Goal: Task Accomplishment & Management: Manage account settings

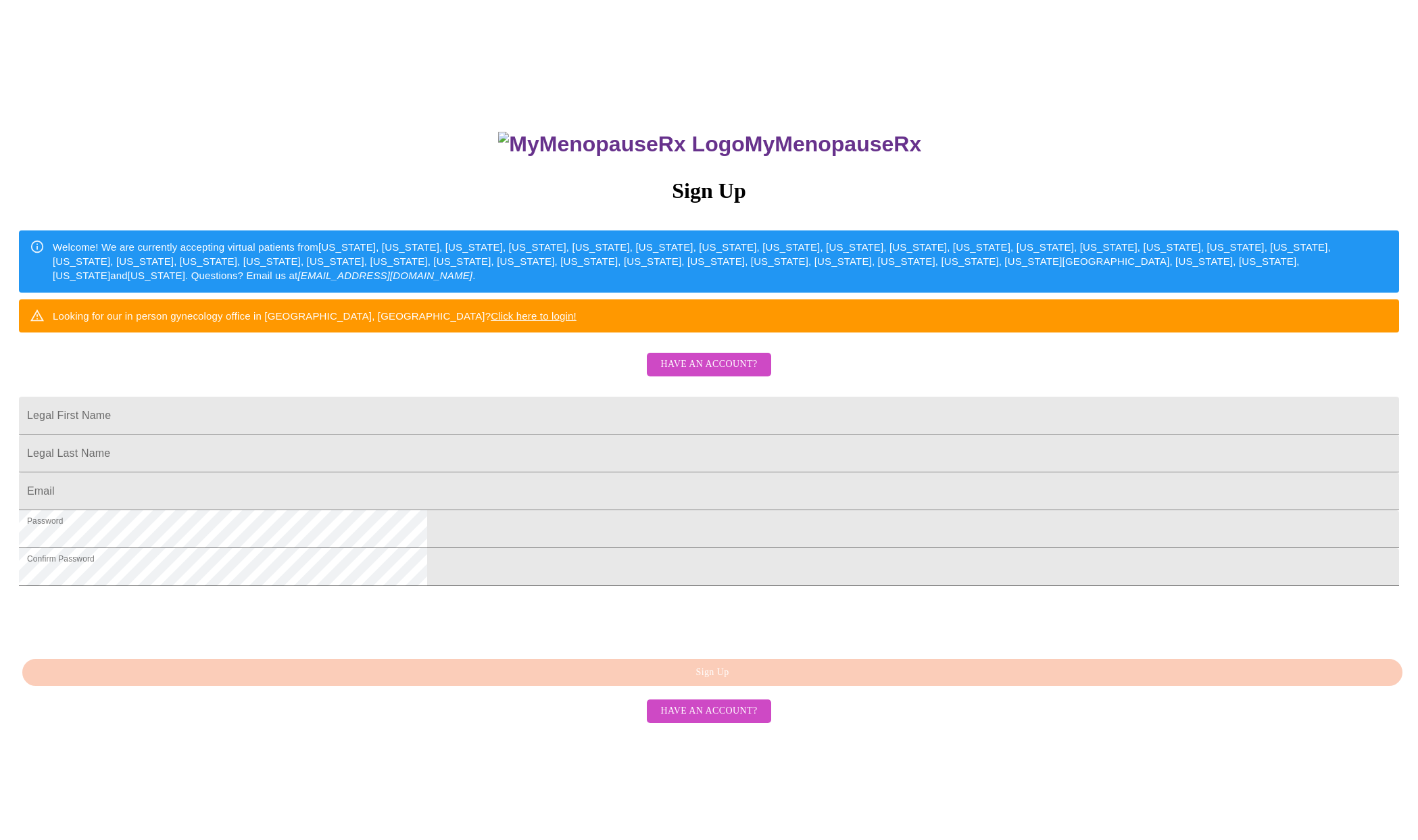
scroll to position [70, 0]
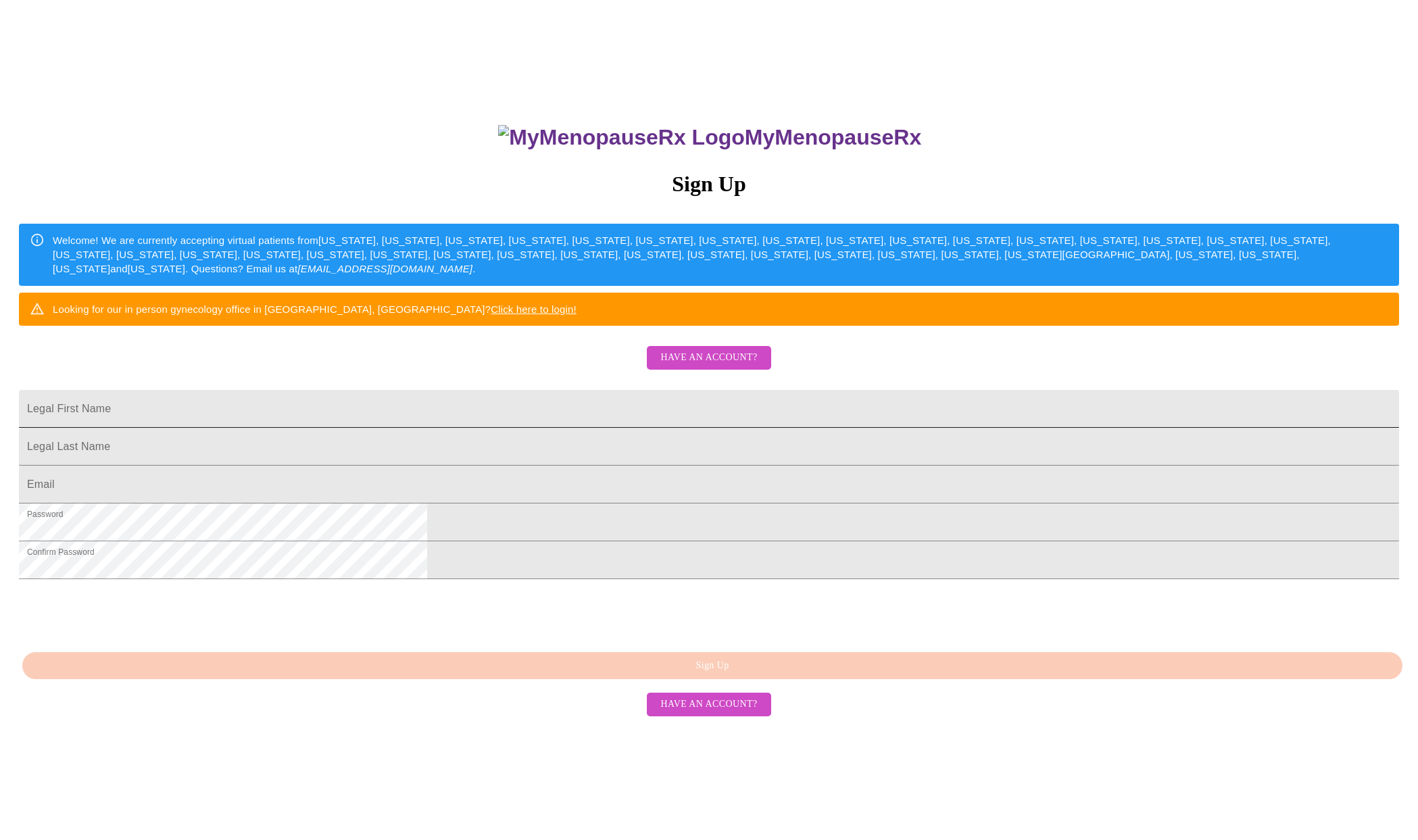
click at [607, 428] on input "Legal First Name" at bounding box center [709, 409] width 1380 height 38
type input "Joy"
click at [554, 466] on input "Legal First Name" at bounding box center [709, 446] width 1380 height 38
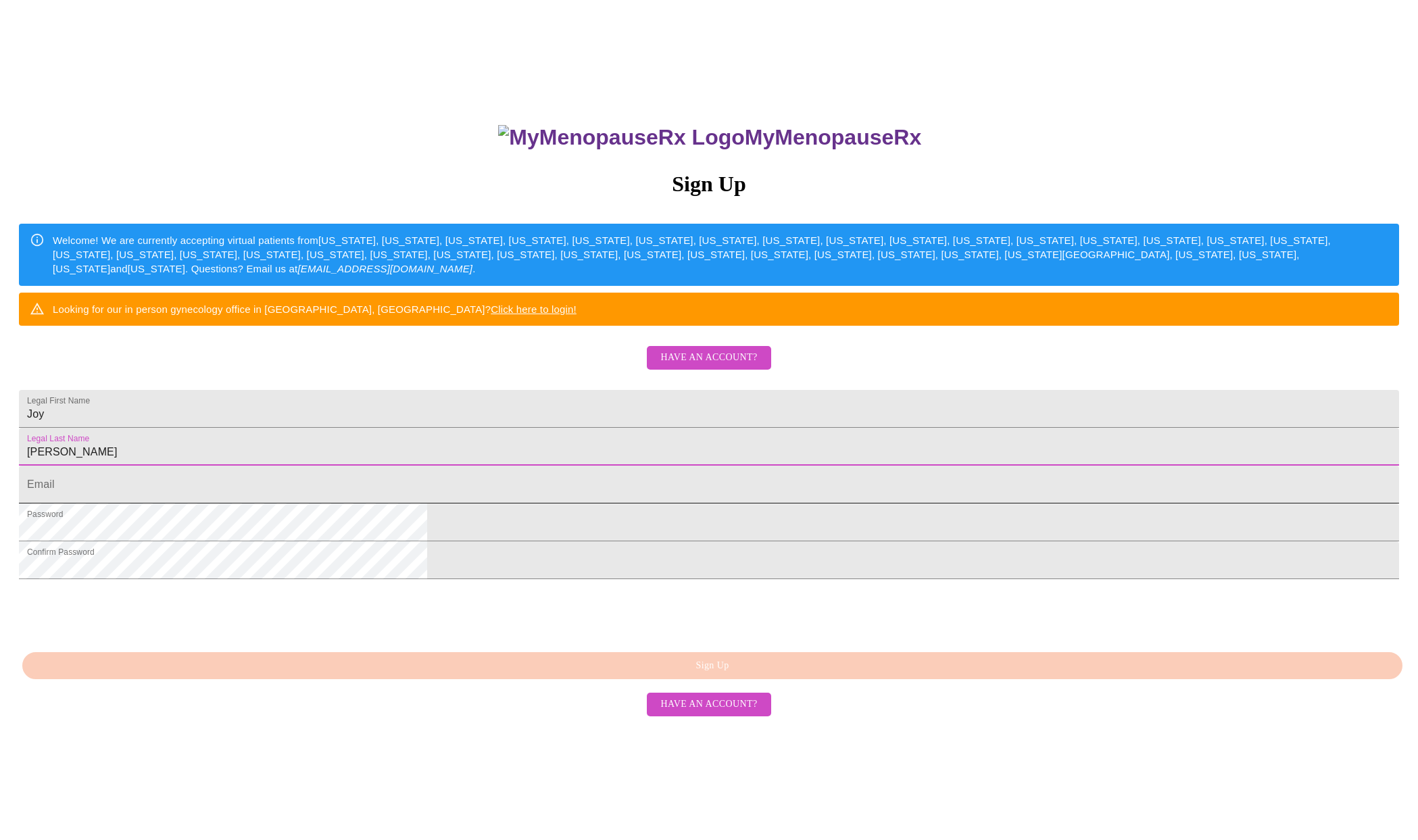
type input "[PERSON_NAME]"
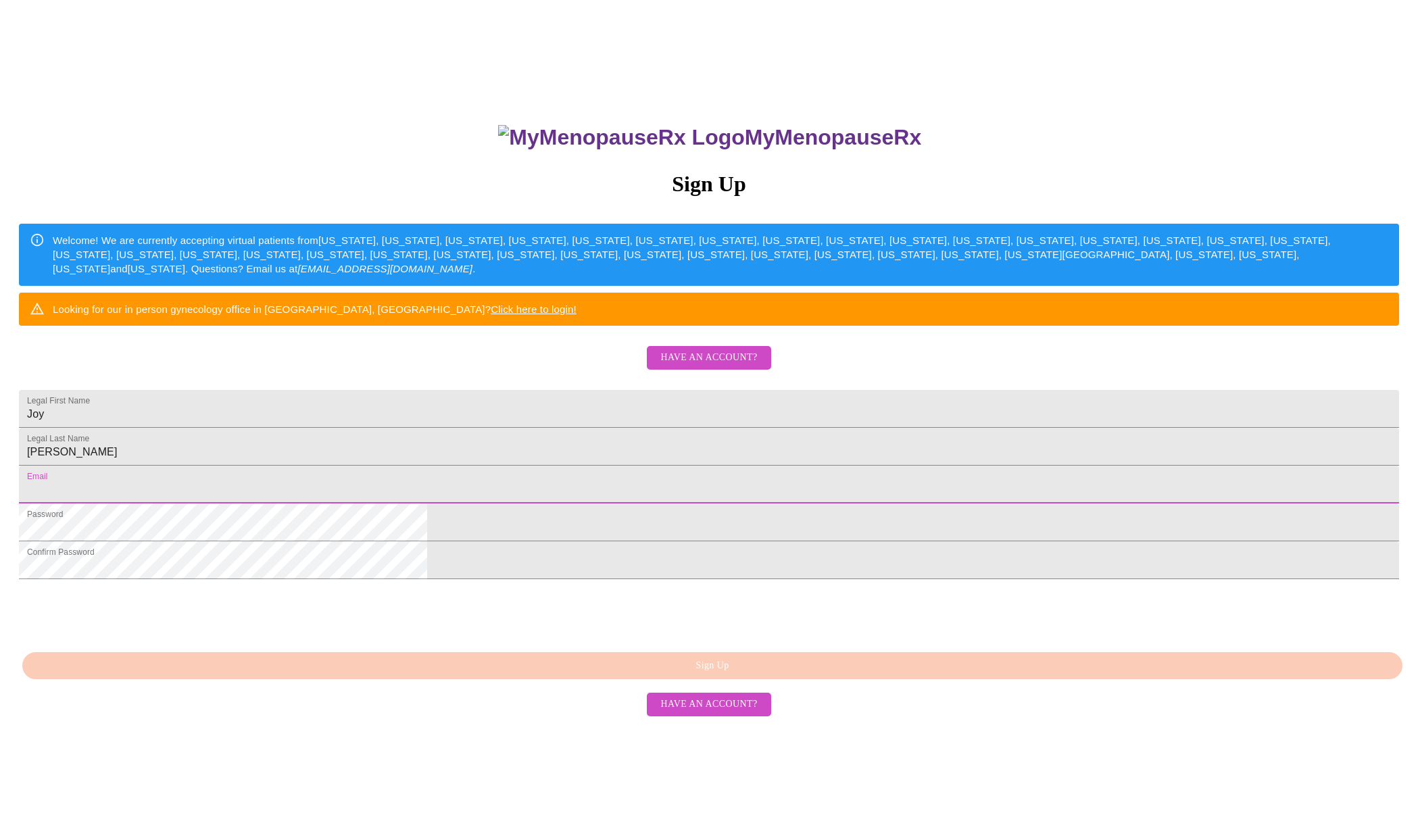
click at [524, 503] on input "Legal First Name" at bounding box center [709, 484] width 1380 height 38
type input "[EMAIL_ADDRESS][DOMAIN_NAME]"
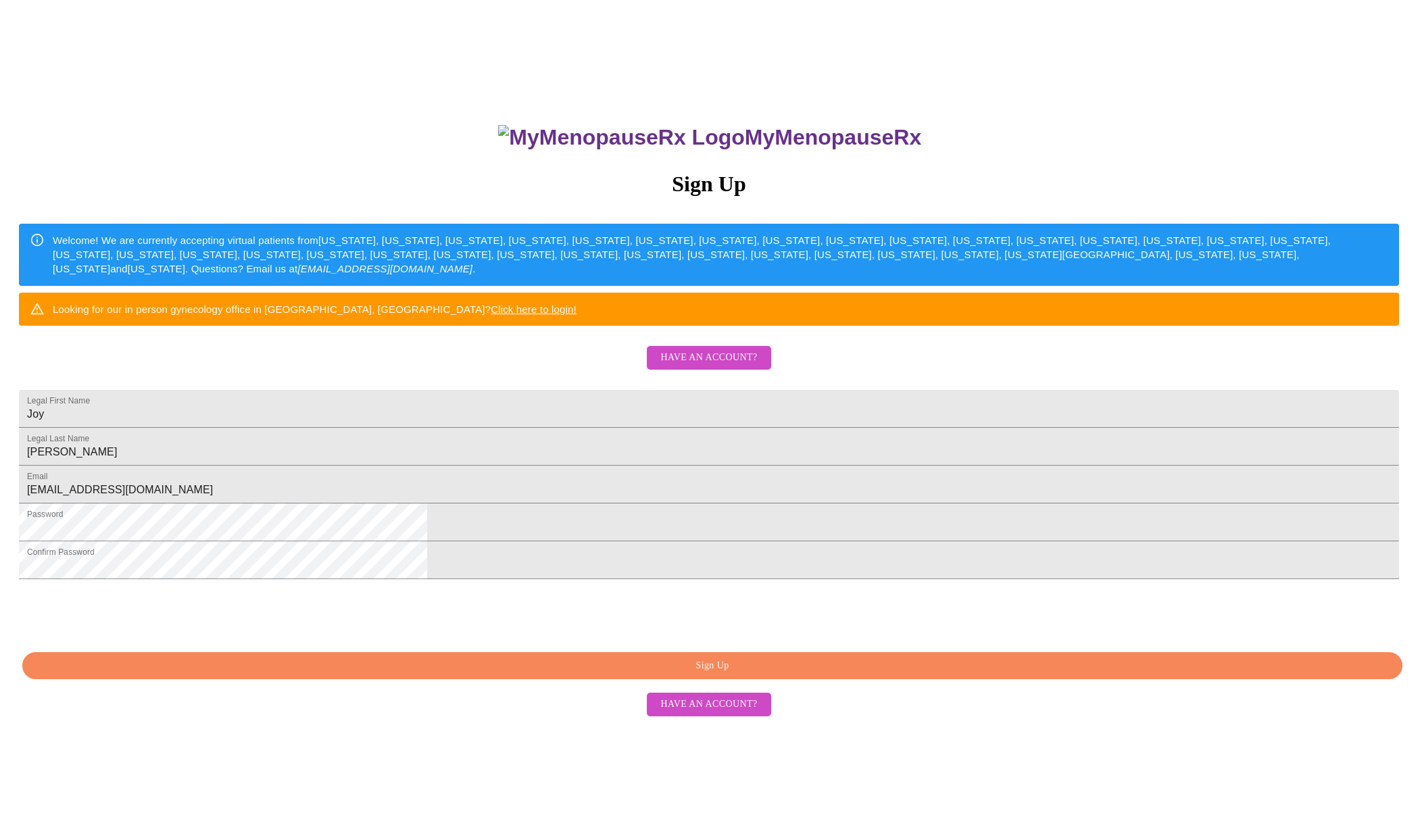
click at [684, 675] on span "Sign Up" at bounding box center [712, 665] width 1349 height 17
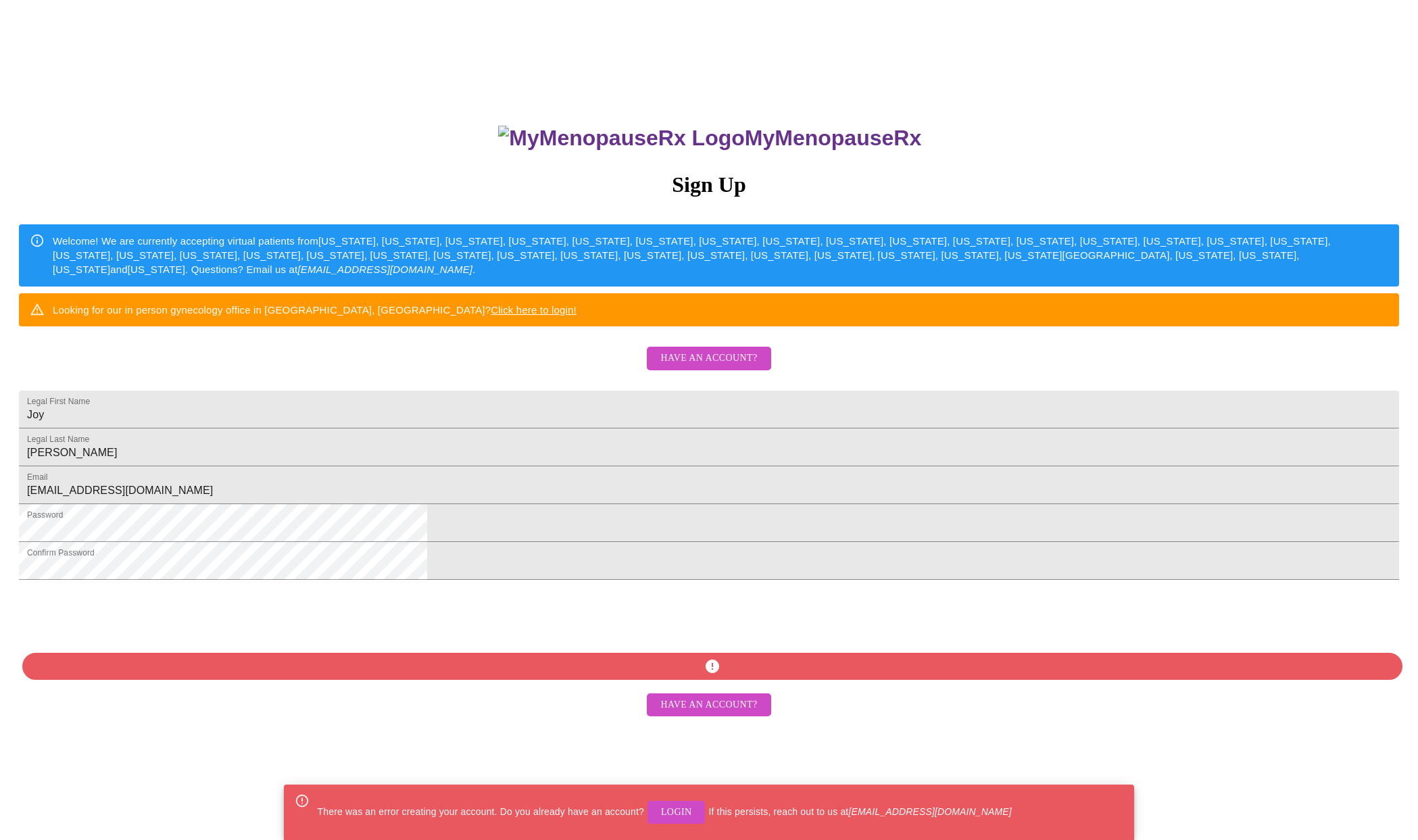
click at [672, 804] on span "Login" at bounding box center [677, 812] width 32 height 17
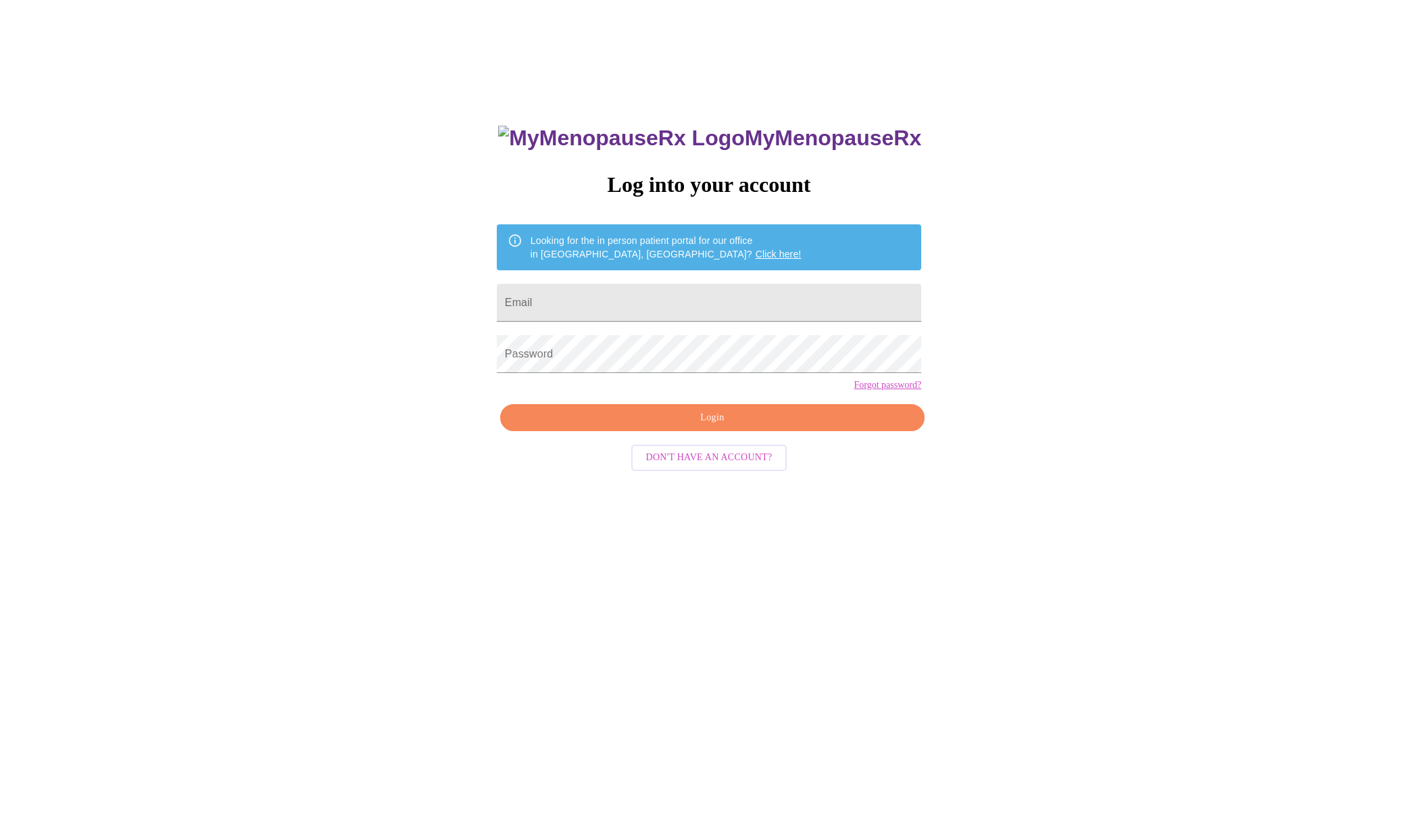
scroll to position [13, 0]
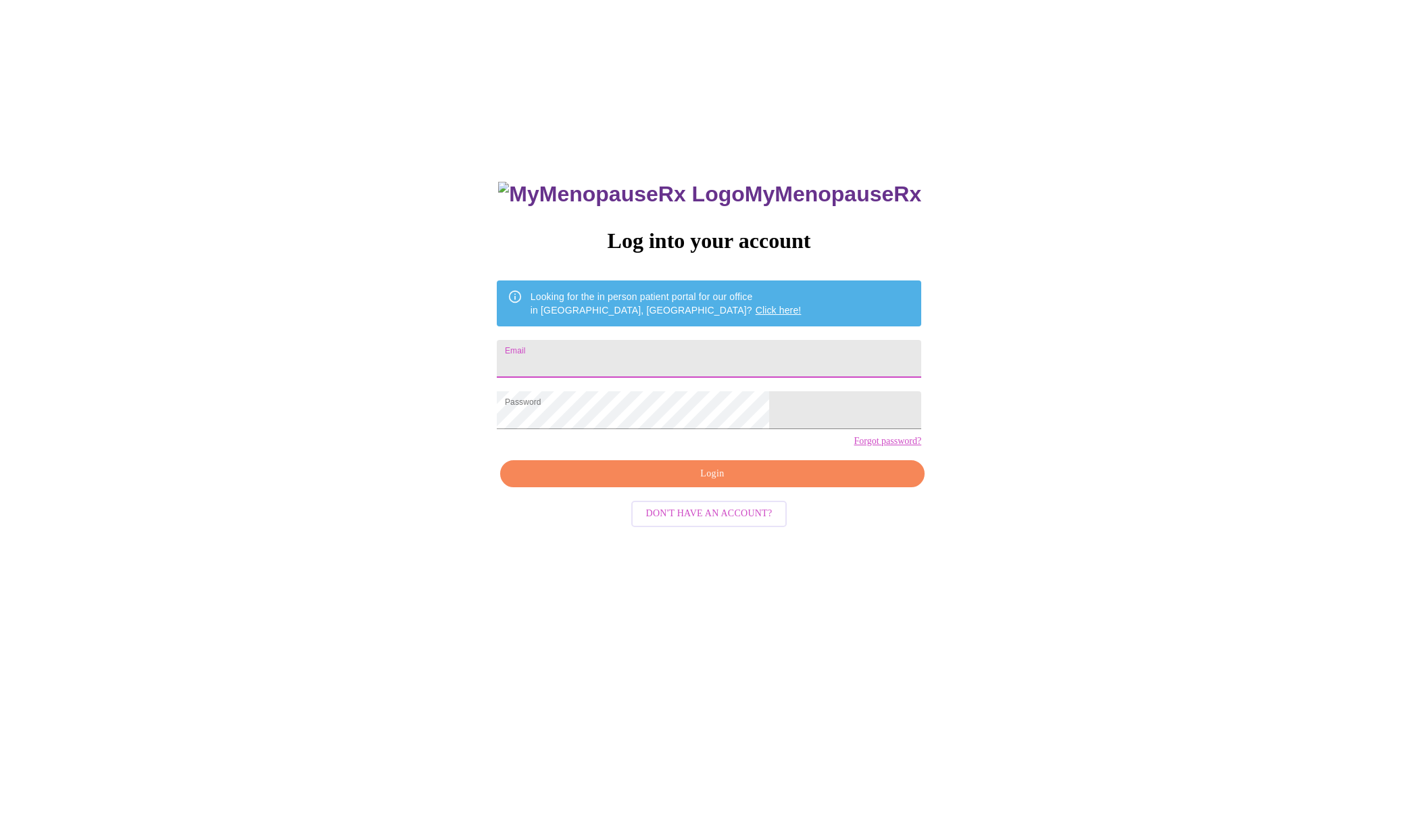
click at [654, 342] on input "Email" at bounding box center [709, 358] width 425 height 38
type input "[EMAIL_ADDRESS][DOMAIN_NAME]"
click at [693, 482] on span "Login" at bounding box center [712, 473] width 393 height 17
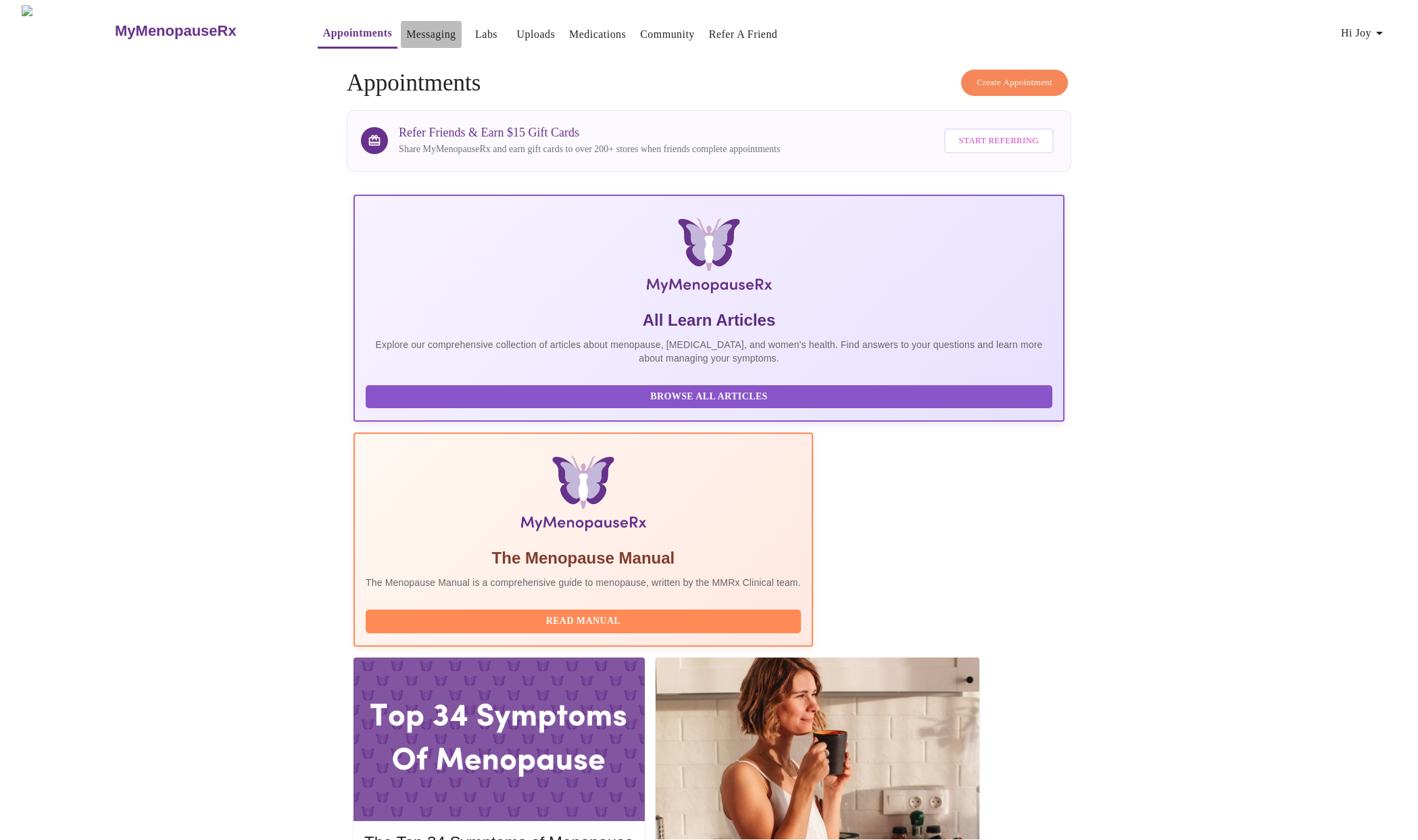
click at [406, 32] on link "Messaging" at bounding box center [431, 35] width 49 height 19
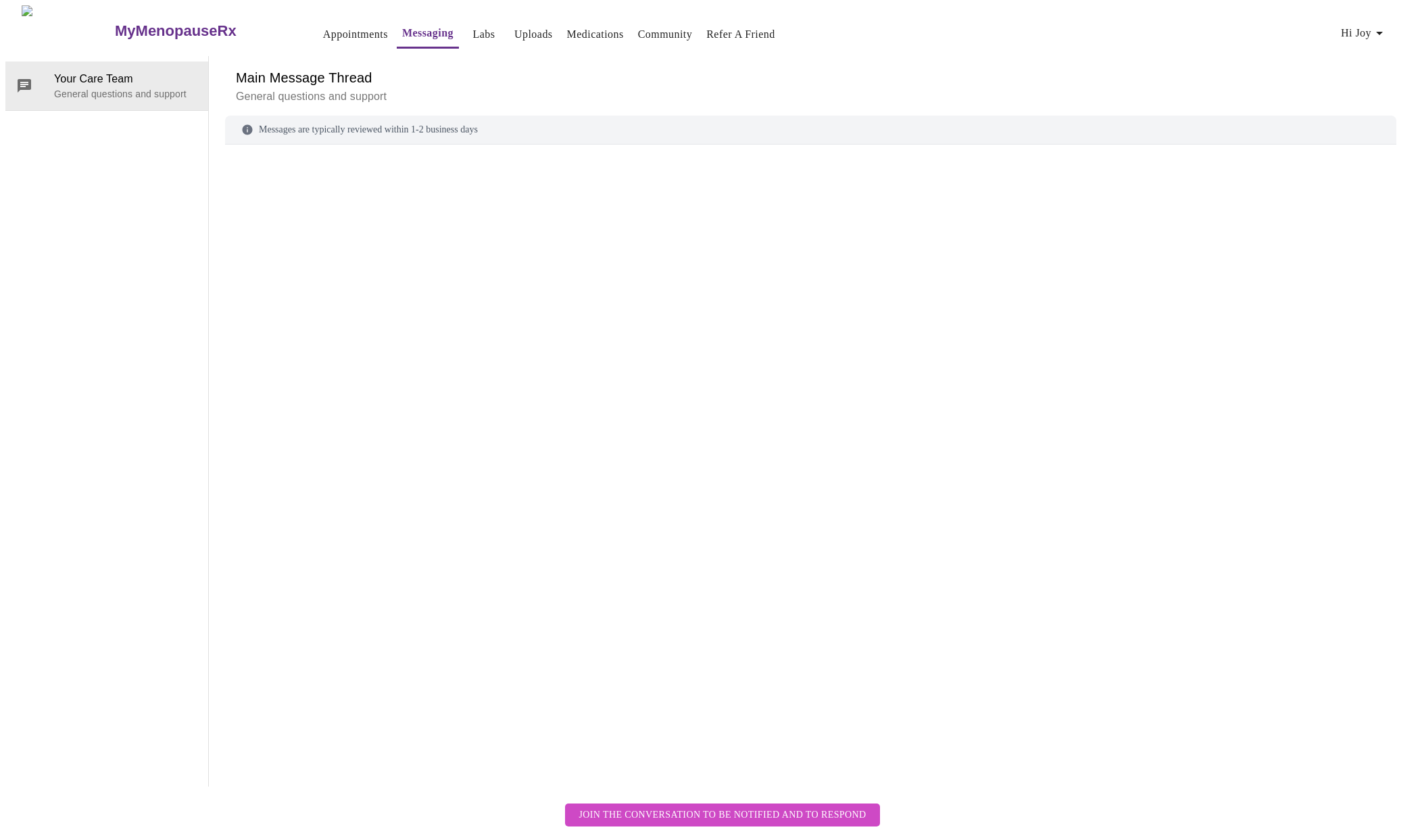
scroll to position [51, 0]
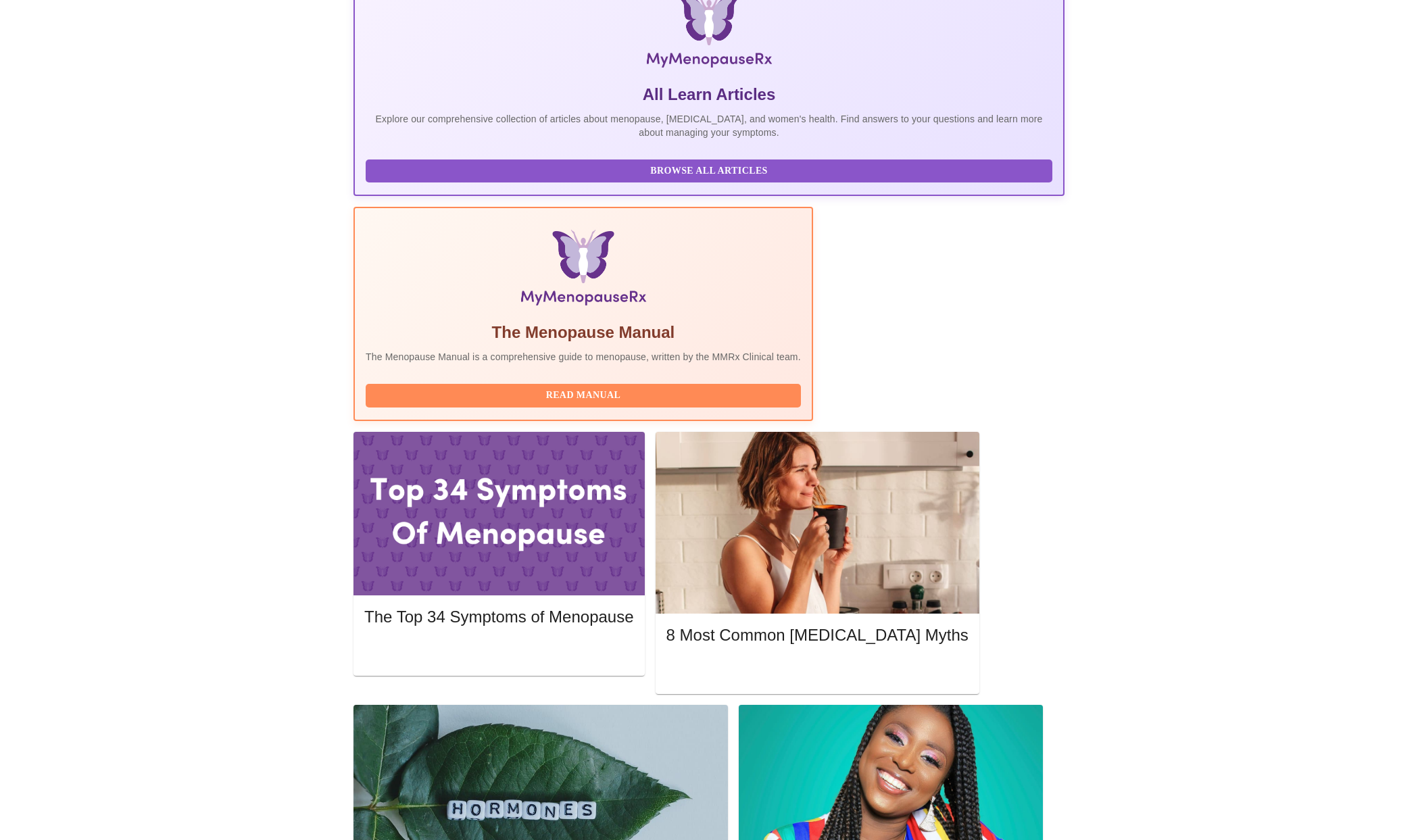
scroll to position [227, 0]
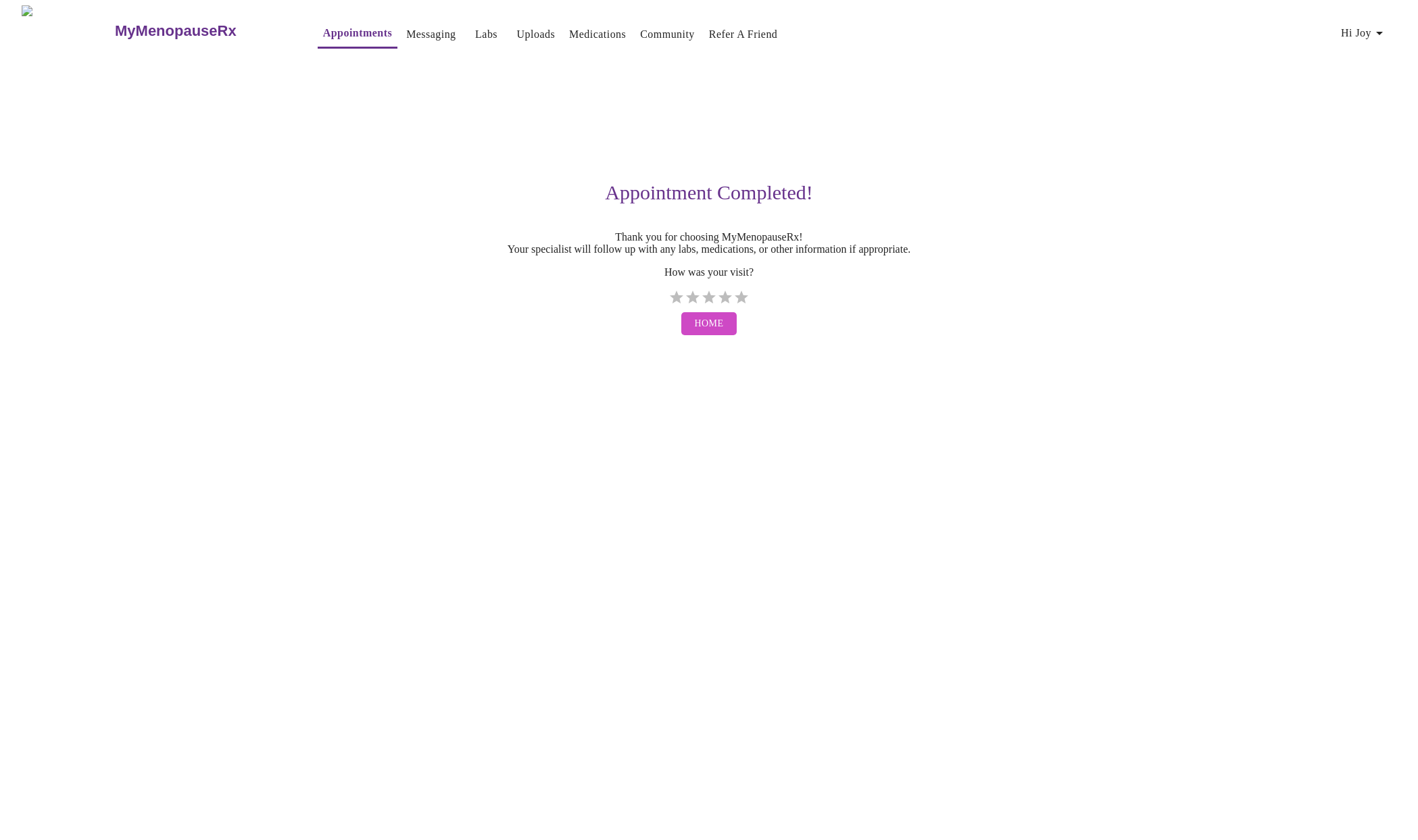
click at [710, 332] on span "Home" at bounding box center [709, 324] width 29 height 17
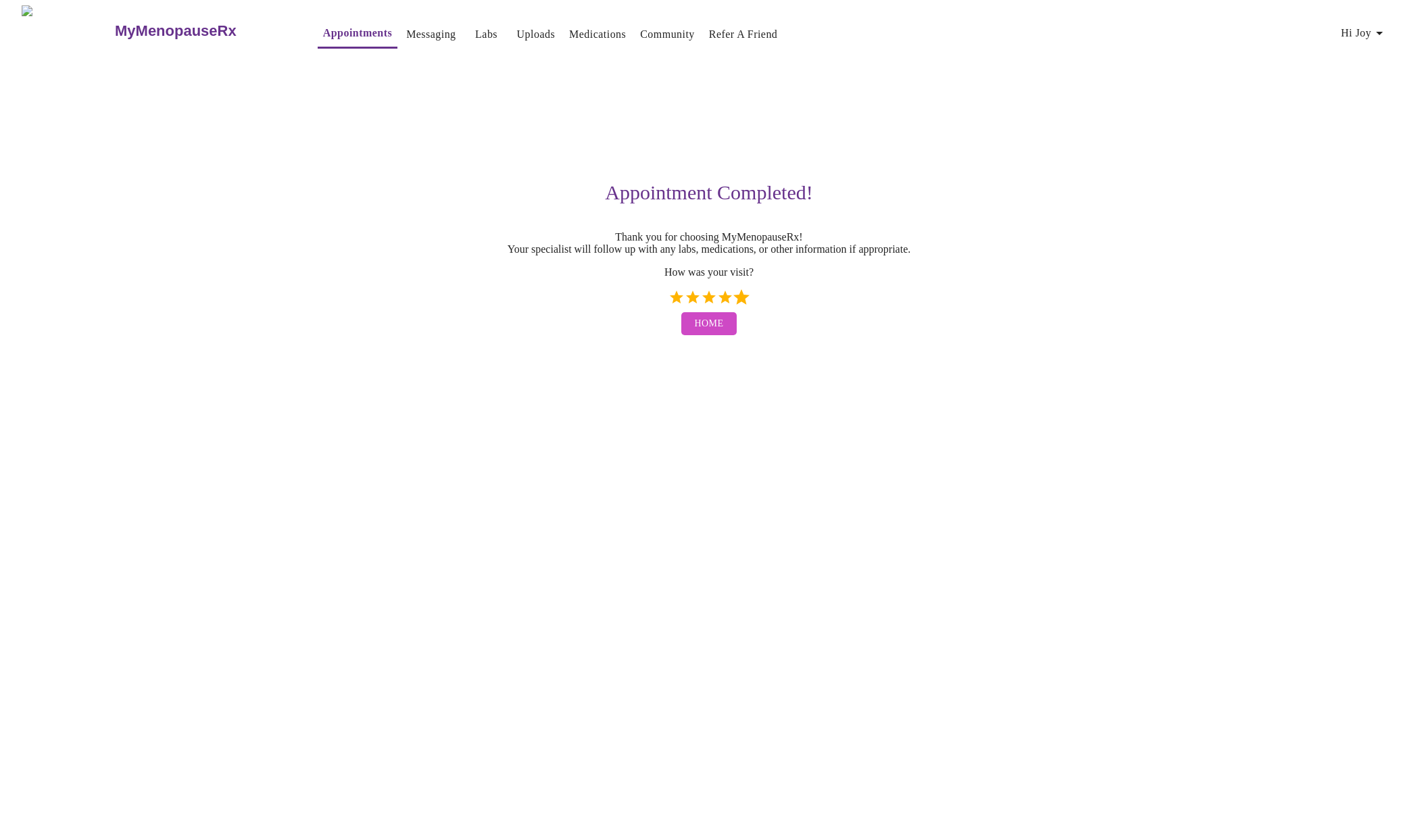
click at [740, 305] on label "5 Stars" at bounding box center [741, 298] width 17 height 17
click at [669, 303] on input "5 Stars" at bounding box center [668, 302] width 1 height 1
radio input "true"
click at [721, 328] on button "Home" at bounding box center [709, 324] width 56 height 24
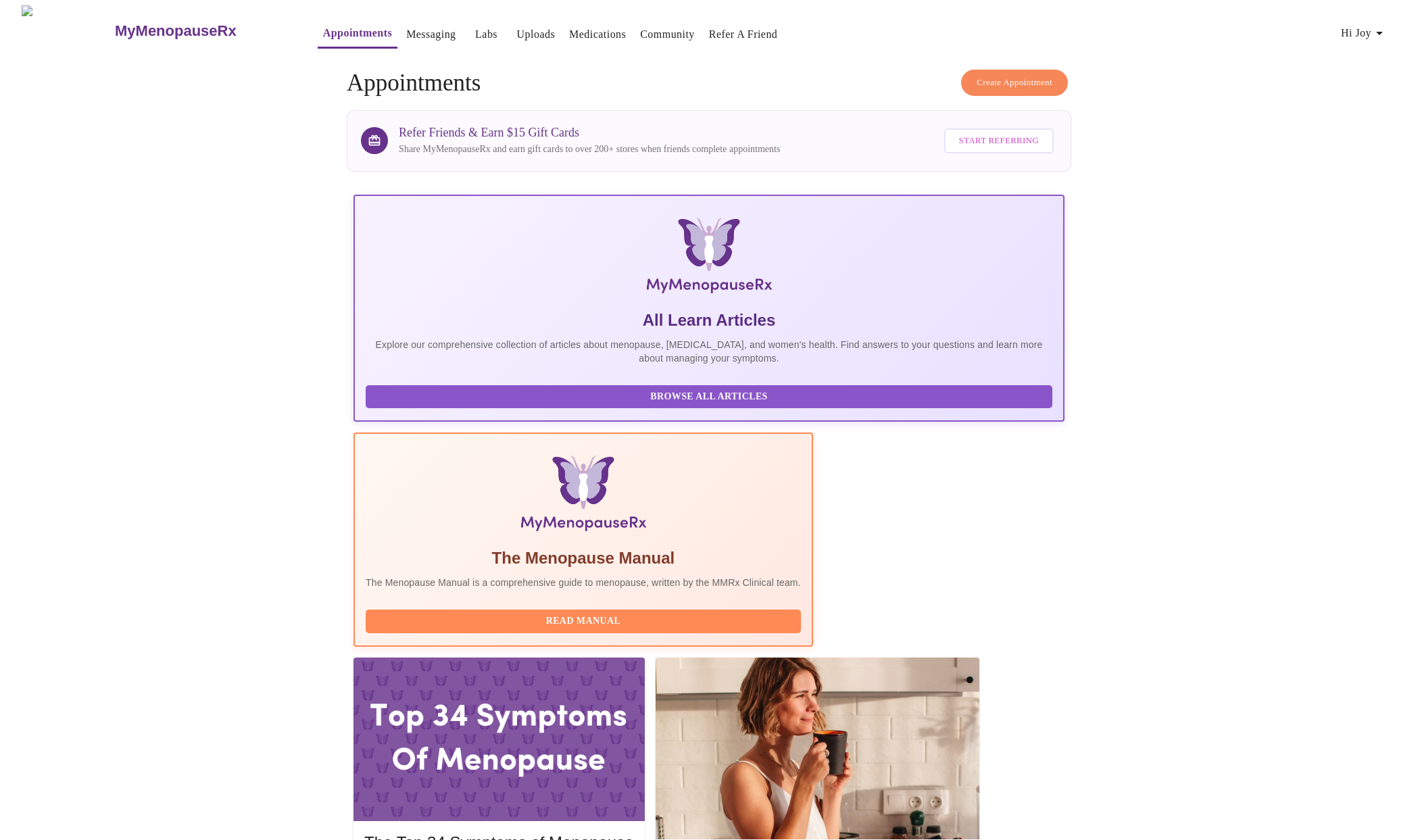
click at [572, 34] on link "Medications" at bounding box center [597, 35] width 57 height 19
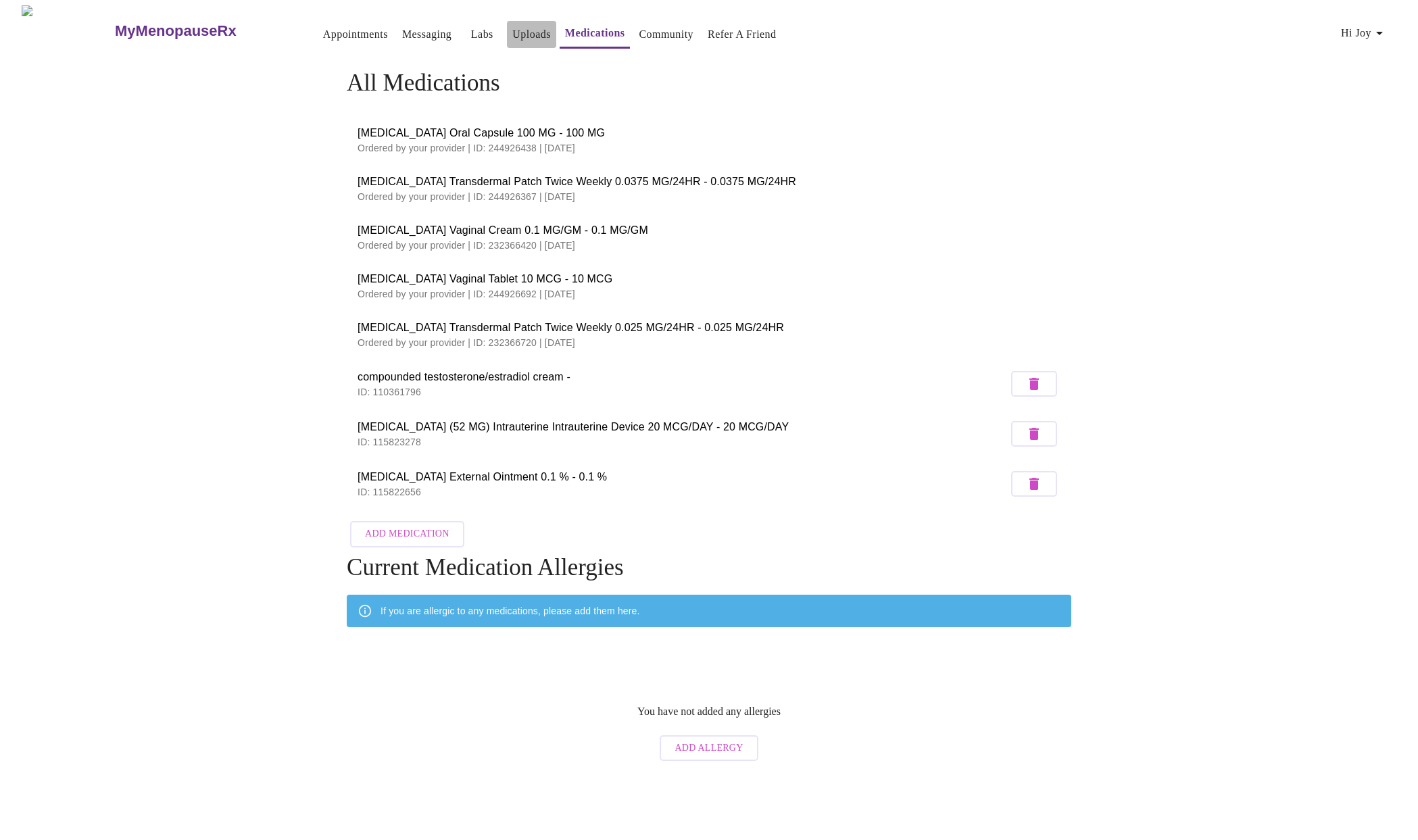
click at [512, 25] on link "Uploads" at bounding box center [531, 35] width 39 height 19
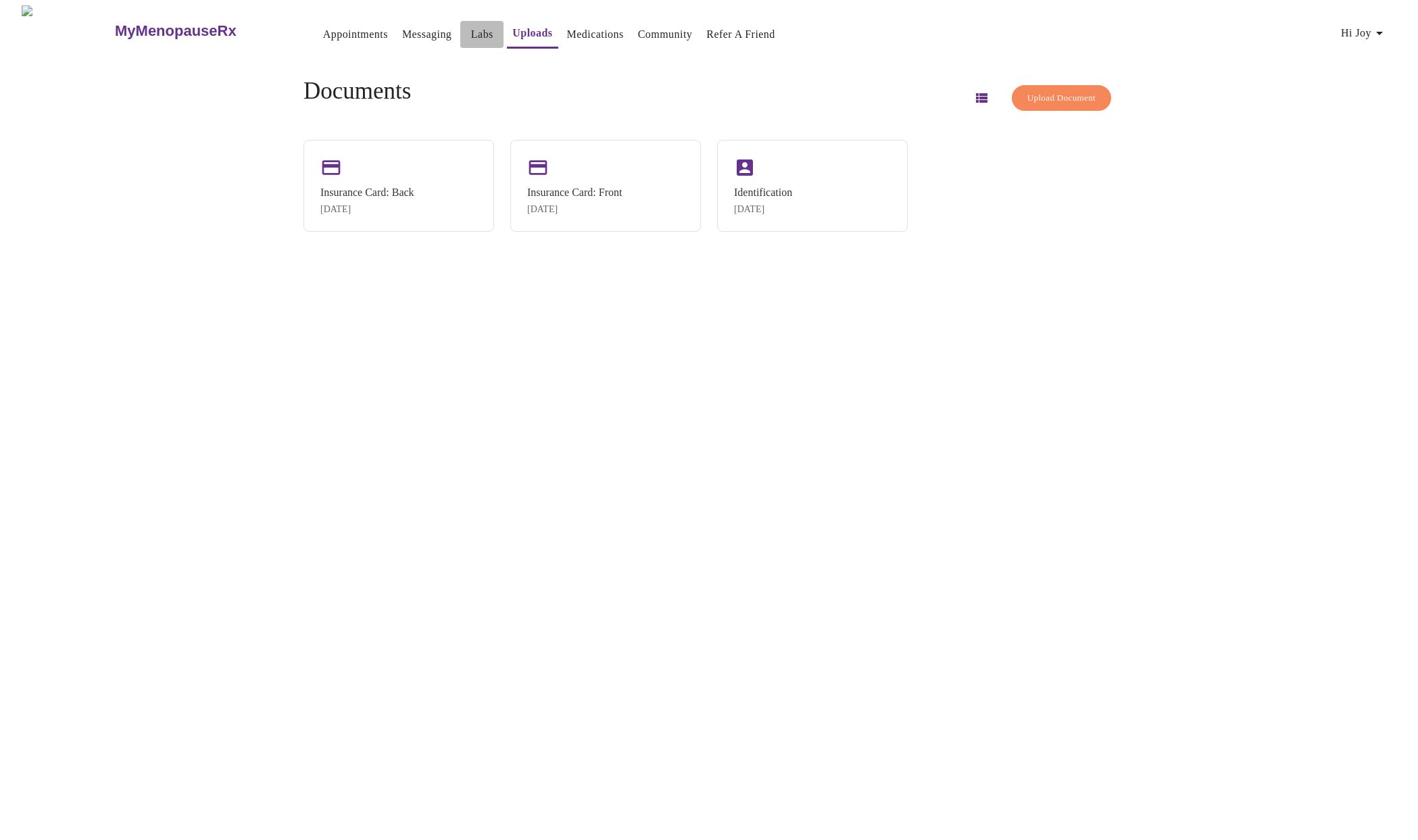
click at [471, 29] on link "Labs" at bounding box center [481, 35] width 22 height 19
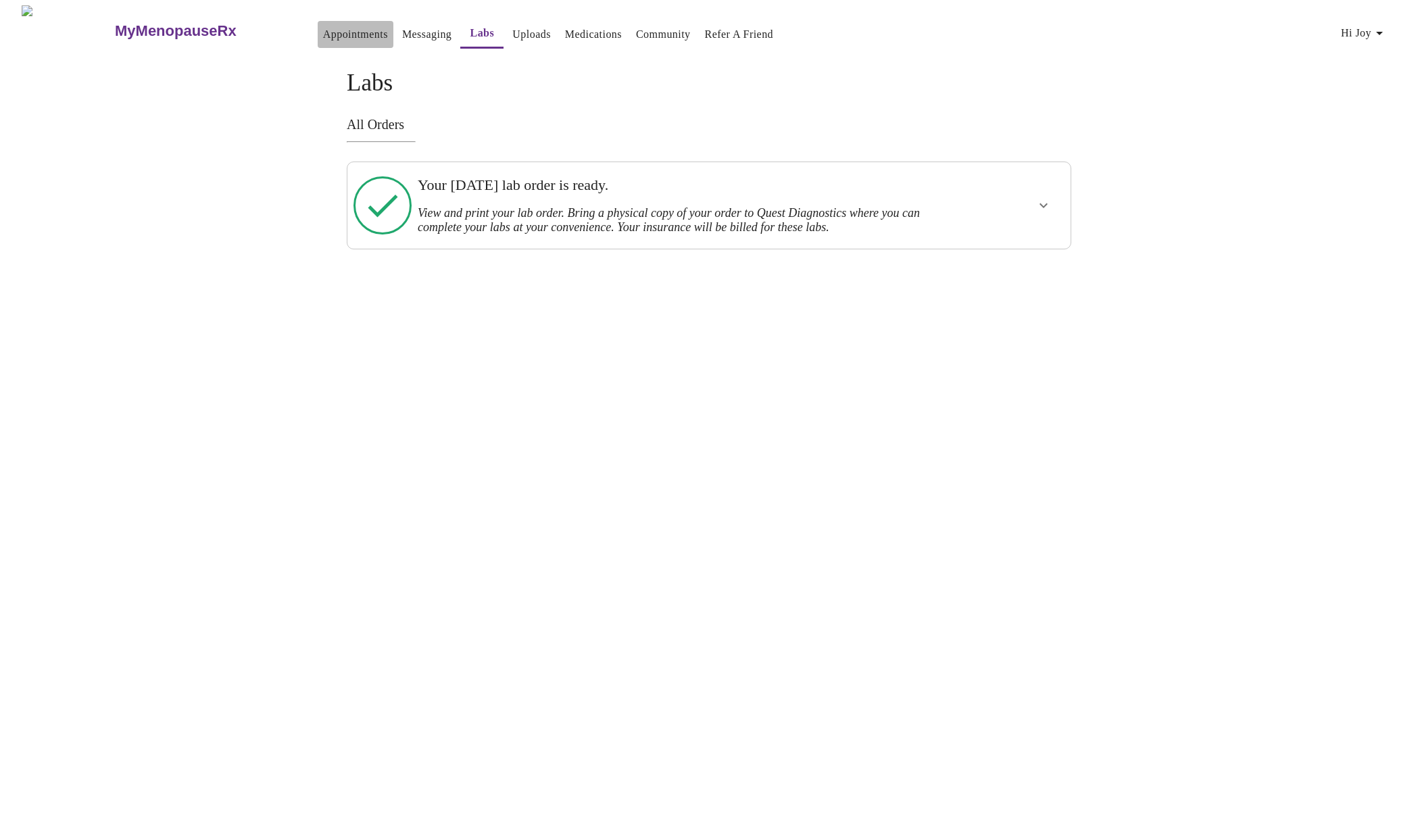
click at [329, 25] on link "Appointments" at bounding box center [355, 35] width 65 height 19
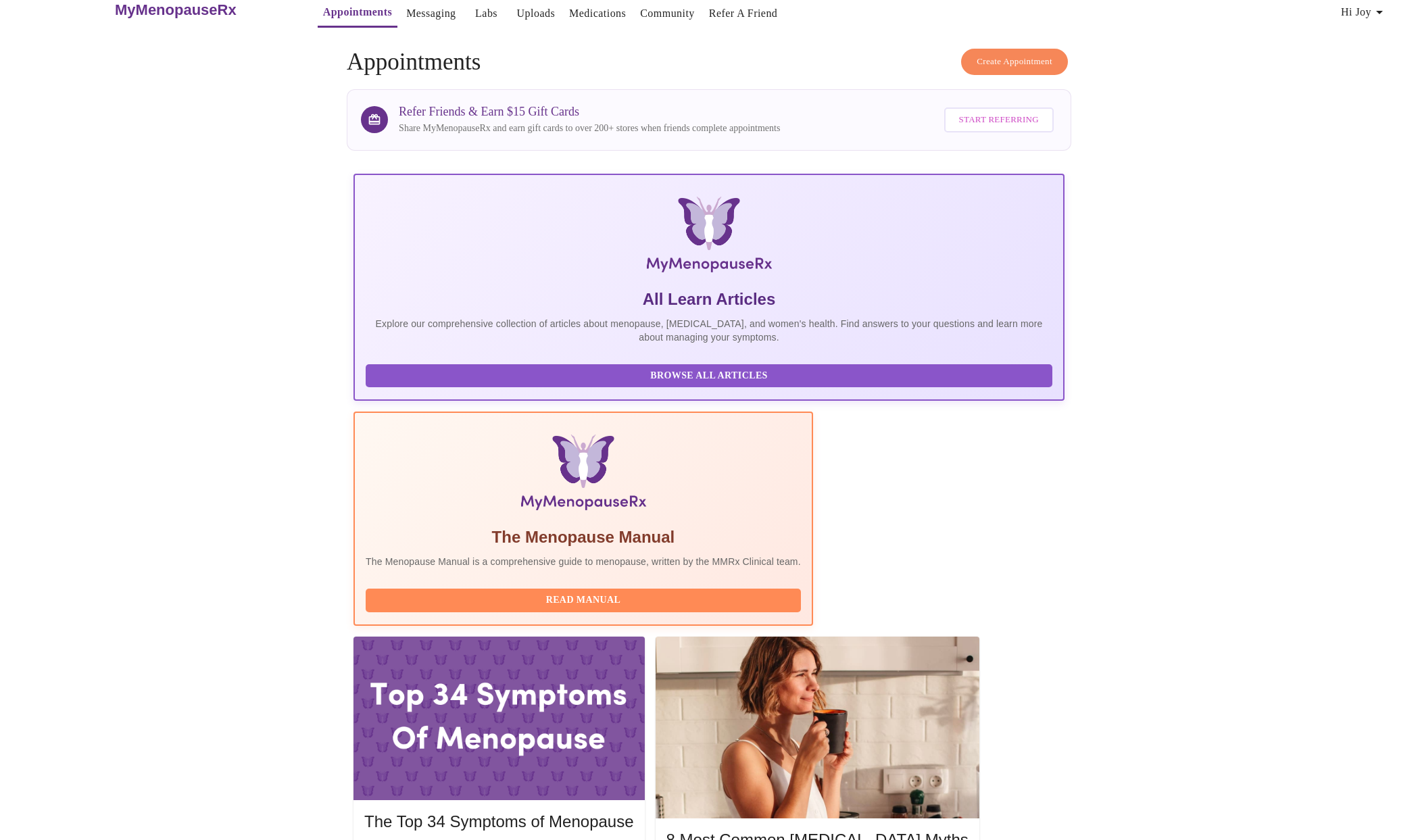
scroll to position [0, 161]
click at [644, 636] on div at bounding box center [499, 718] width 291 height 164
click at [634, 811] on h5 "The Top 34 Symptoms of Menopause" at bounding box center [498, 822] width 269 height 22
click at [644, 636] on div at bounding box center [499, 718] width 291 height 164
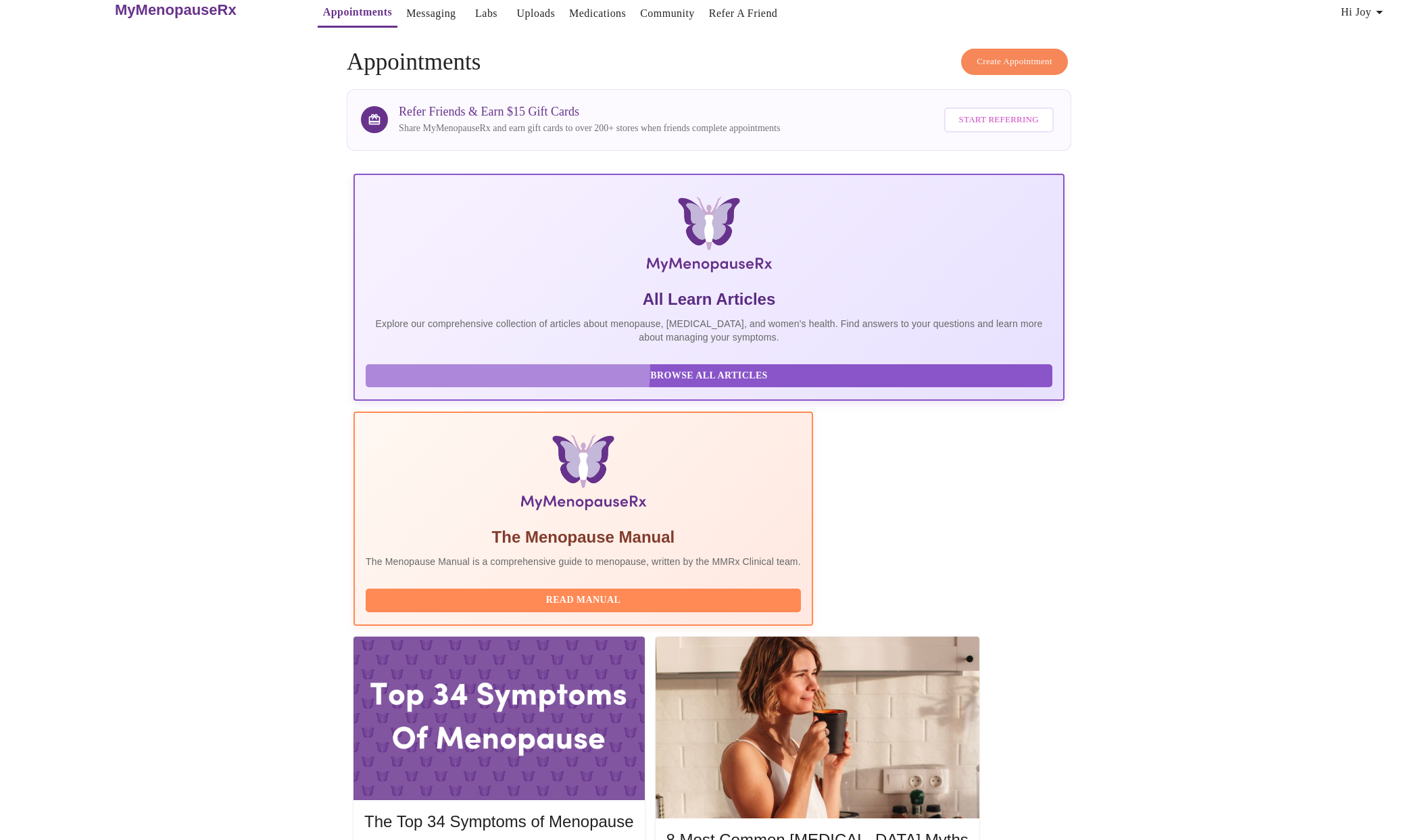
click at [508, 379] on span "Browse All Articles" at bounding box center [709, 375] width 660 height 17
